Goal: Information Seeking & Learning: Learn about a topic

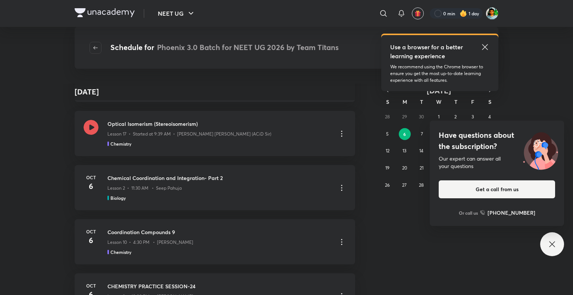
scroll to position [183, 0]
click at [103, 184] on div "[DATE] Chemical Coordination and Integration- Part 2 Lesson 2 • 11:30 AM • Seep…" at bounding box center [215, 188] width 280 height 45
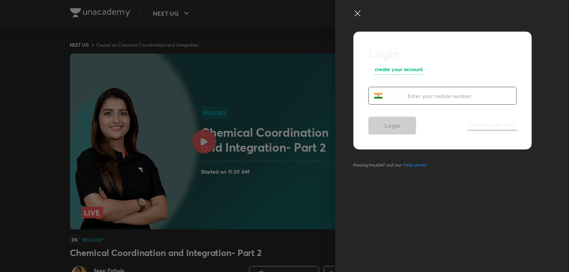
click at [357, 12] on icon at bounding box center [357, 13] width 9 height 9
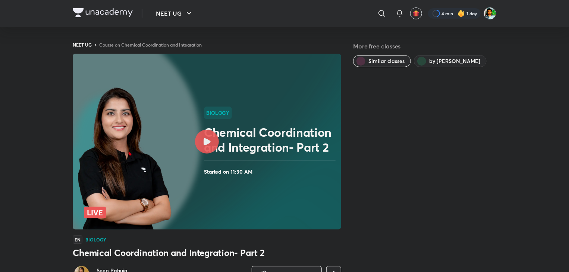
click at [208, 136] on div at bounding box center [207, 142] width 24 height 24
